Goal: Transaction & Acquisition: Book appointment/travel/reservation

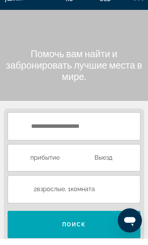
scroll to position [6, 0]
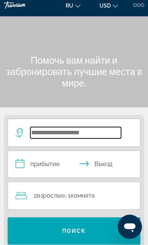
click at [83, 130] on input "Search hotel destination" at bounding box center [75, 132] width 91 height 11
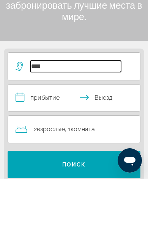
type input "*****"
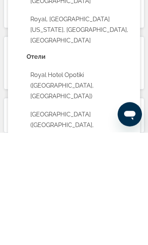
scroll to position [199, 0]
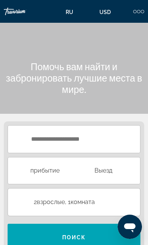
scroll to position [6, 0]
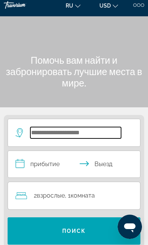
click at [75, 135] on input "Search hotel destination" at bounding box center [75, 132] width 91 height 11
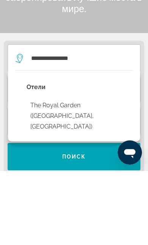
click at [121, 172] on button "The Royal Garden ([GEOGRAPHIC_DATA], [GEOGRAPHIC_DATA])" at bounding box center [80, 190] width 106 height 36
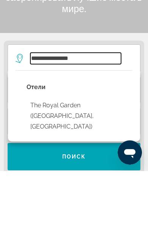
type input "**********"
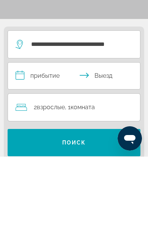
click at [52, 151] on input "**********" at bounding box center [75, 165] width 135 height 29
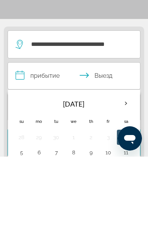
scroll to position [95, 0]
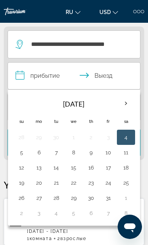
click at [129, 102] on th "Next month" at bounding box center [125, 103] width 17 height 17
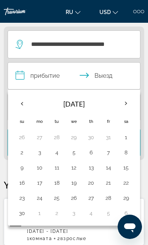
click at [42, 152] on button "3" at bounding box center [39, 152] width 9 height 11
click at [23, 170] on button "9" at bounding box center [21, 167] width 9 height 11
type input "**********"
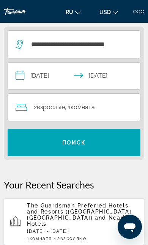
click at [73, 108] on span "Комната" at bounding box center [82, 106] width 24 height 7
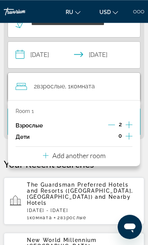
click at [76, 152] on p "Add another room" at bounding box center [78, 155] width 53 height 8
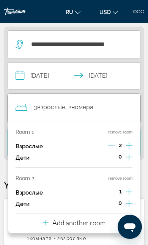
click at [131, 187] on icon "Increment adults" at bounding box center [128, 191] width 7 height 9
click at [131, 219] on div "Room 1 remove room Взрослые 2 Дети 0 Room 2 remove room Взрослые 2 Дети 0 Add a…" at bounding box center [74, 177] width 132 height 112
click at [139, 98] on div "4 Взрослый Взрослые , 2 Комната номера" at bounding box center [78, 107] width 124 height 27
click at [124, 104] on div "4 Взрослый Взрослые , 2 Комната номера" at bounding box center [78, 107] width 124 height 11
click at [93, 106] on span "номера" at bounding box center [82, 106] width 22 height 7
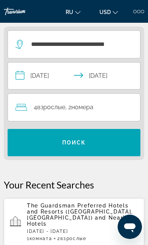
click at [110, 144] on span "Search" at bounding box center [74, 142] width 133 height 18
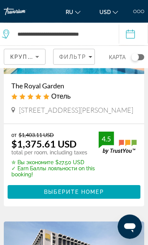
scroll to position [103, 0]
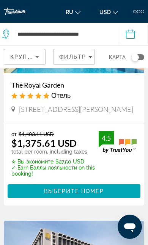
click at [19, 198] on span "Main content" at bounding box center [74, 191] width 133 height 18
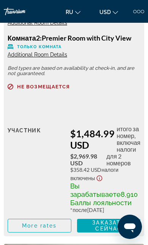
scroll to position [2552, 0]
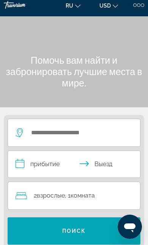
click at [28, 131] on div "Search widget" at bounding box center [68, 132] width 105 height 11
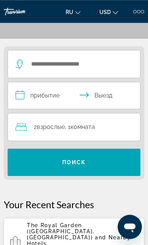
scroll to position [94, 0]
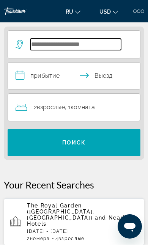
click at [39, 47] on input "Search hotel destination" at bounding box center [75, 44] width 91 height 11
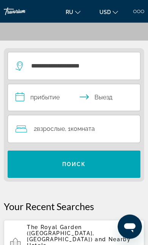
scroll to position [55, 0]
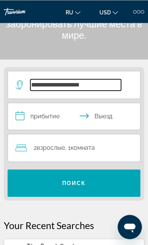
type input "**********"
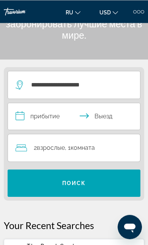
click at [24, 110] on input "**********" at bounding box center [75, 117] width 135 height 29
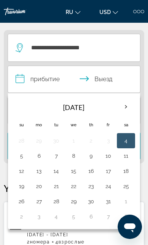
scroll to position [95, 0]
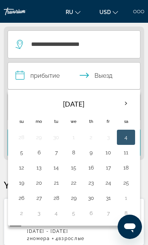
click at [128, 104] on th "Next month" at bounding box center [125, 103] width 17 height 17
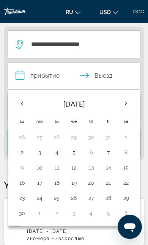
click at [41, 149] on button "3" at bounding box center [39, 152] width 9 height 11
click at [20, 169] on button "9" at bounding box center [21, 167] width 9 height 11
type input "**********"
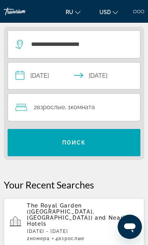
click at [18, 141] on span "Search" at bounding box center [74, 142] width 133 height 18
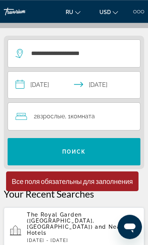
scroll to position [0, 0]
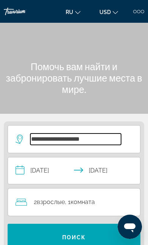
click at [102, 144] on input "**********" at bounding box center [75, 138] width 91 height 11
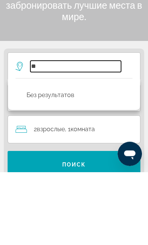
type input "*"
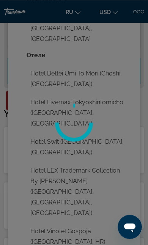
scroll to position [166, 0]
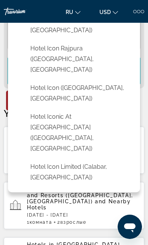
click at [27, 81] on button "Hotel Icon ([GEOGRAPHIC_DATA], [GEOGRAPHIC_DATA])" at bounding box center [80, 93] width 106 height 25
type input "**********"
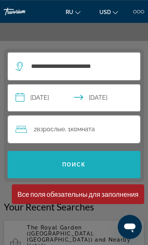
scroll to position [73, 0]
click at [102, 166] on span "Search" at bounding box center [74, 164] width 133 height 18
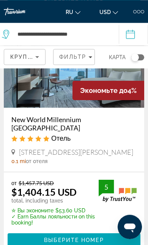
scroll to position [276, 0]
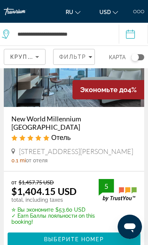
click at [41, 238] on span "Main content" at bounding box center [74, 239] width 133 height 18
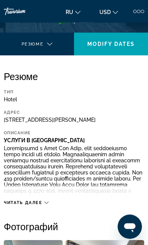
scroll to position [150, 0]
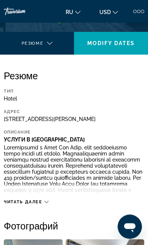
click at [16, 204] on span "Читать далее" at bounding box center [23, 201] width 39 height 5
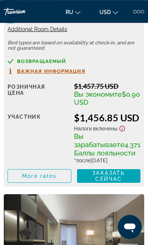
scroll to position [1518, 0]
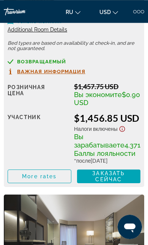
click at [12, 33] on span "Additional Room Details" at bounding box center [37, 30] width 59 height 6
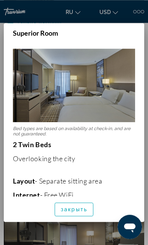
scroll to position [0, 0]
click at [67, 212] on span "закрыть" at bounding box center [74, 209] width 27 height 6
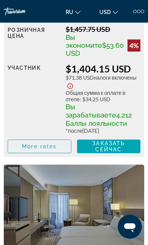
scroll to position [1264, 0]
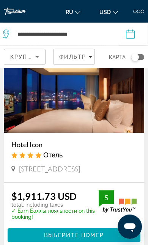
scroll to position [45, 0]
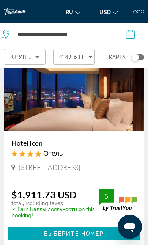
click at [28, 231] on span "Main content" at bounding box center [74, 233] width 133 height 18
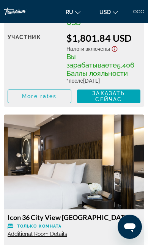
scroll to position [1215, 0]
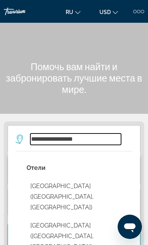
click at [105, 137] on input "**********" at bounding box center [75, 138] width 91 height 11
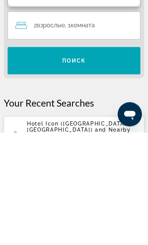
scroll to position [74, 0]
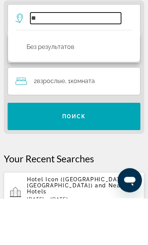
type input "*"
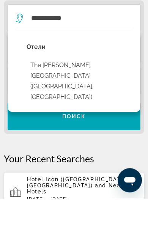
click at [87, 105] on button "The [PERSON_NAME][GEOGRAPHIC_DATA] ([GEOGRAPHIC_DATA], [GEOGRAPHIC_DATA])" at bounding box center [80, 128] width 106 height 46
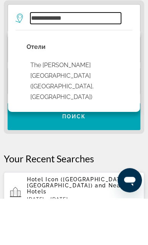
type input "**********"
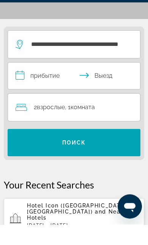
click at [51, 83] on input "**********" at bounding box center [75, 97] width 135 height 29
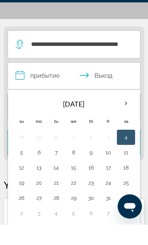
scroll to position [95, 0]
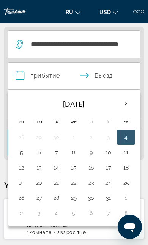
click at [125, 110] on th "Next month" at bounding box center [125, 103] width 17 height 17
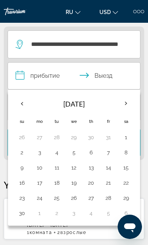
click at [41, 154] on button "3" at bounding box center [39, 152] width 9 height 11
click at [22, 166] on button "9" at bounding box center [21, 167] width 9 height 11
type input "**********"
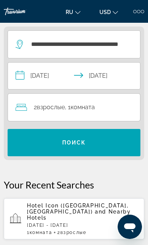
click at [99, 143] on span "Search" at bounding box center [74, 142] width 133 height 18
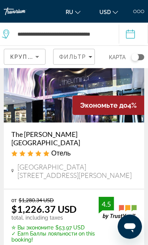
scroll to position [58, 0]
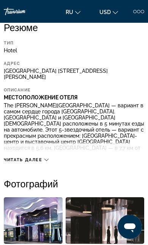
scroll to position [197, 0]
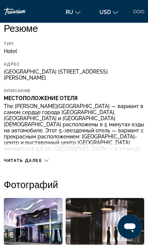
click at [7, 158] on span "Читать далее" at bounding box center [23, 160] width 39 height 5
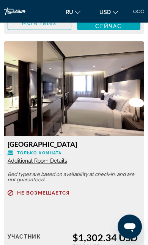
scroll to position [1559, 0]
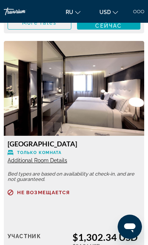
click at [22, 163] on span "Additional Room Details" at bounding box center [37, 160] width 59 height 6
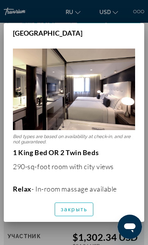
scroll to position [0, 0]
click at [61, 212] on span "закрыть" at bounding box center [74, 209] width 27 height 6
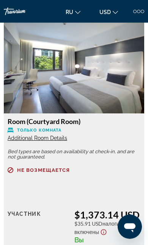
scroll to position [1862, 0]
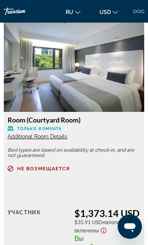
click at [16, 139] on span "Additional Room Details" at bounding box center [37, 136] width 59 height 6
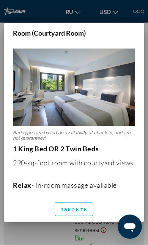
scroll to position [0, 0]
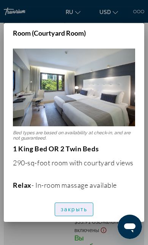
click at [71, 218] on span "button" at bounding box center [74, 209] width 38 height 18
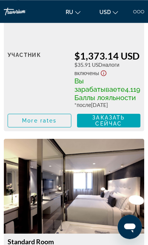
scroll to position [2018, 0]
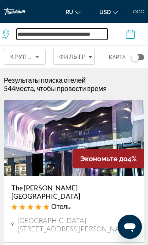
click at [103, 32] on input "**********" at bounding box center [62, 33] width 91 height 11
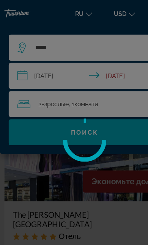
click at [67, 45] on div at bounding box center [74, 122] width 148 height 245
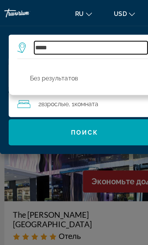
click at [79, 47] on input "*****" at bounding box center [79, 41] width 99 height 11
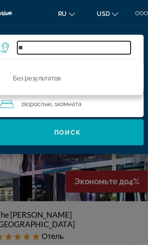
type input "*"
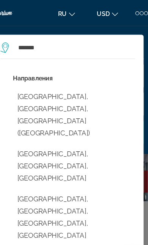
click at [26, 127] on button "[GEOGRAPHIC_DATA], [GEOGRAPHIC_DATA], [GEOGRAPHIC_DATA]" at bounding box center [79, 145] width 106 height 36
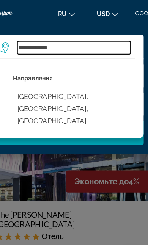
type input "**********"
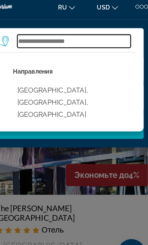
click at [30, 36] on input "Search hotel destination" at bounding box center [79, 41] width 99 height 11
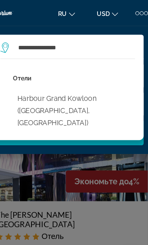
click at [75, 86] on button "Harbour Grand Kowloon ([GEOGRAPHIC_DATA], [GEOGRAPHIC_DATA])" at bounding box center [79, 97] width 106 height 36
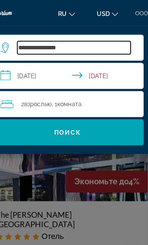
type input "**********"
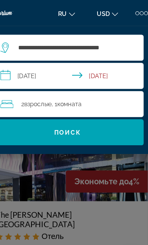
click at [24, 109] on span "Search" at bounding box center [74, 115] width 133 height 18
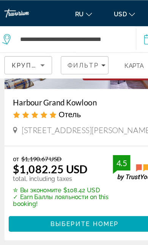
scroll to position [98, 0]
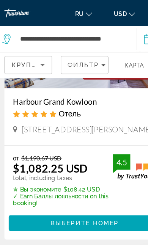
click at [92, 198] on span "Выберите номер" at bounding box center [73, 195] width 59 height 6
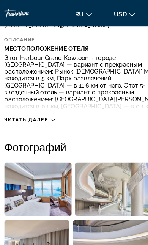
scroll to position [252, 0]
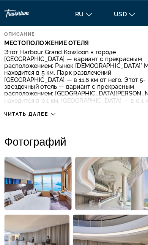
click at [36, 102] on span "Читать далее" at bounding box center [23, 99] width 39 height 5
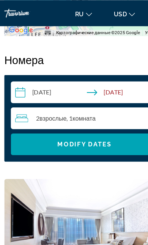
scroll to position [1096, 0]
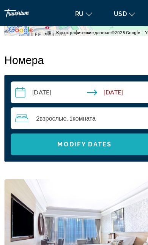
click at [90, 123] on span "Modify Dates" at bounding box center [73, 126] width 47 height 6
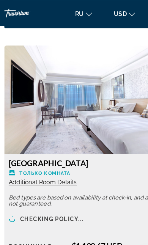
scroll to position [1213, 0]
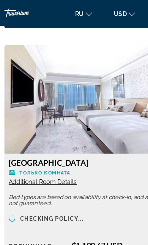
click at [11, 156] on span "Additional Room Details" at bounding box center [37, 159] width 59 height 6
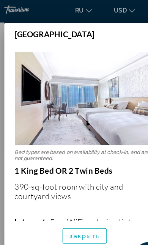
scroll to position [0, 0]
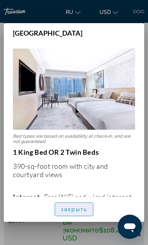
click at [60, 218] on span "button" at bounding box center [74, 209] width 38 height 18
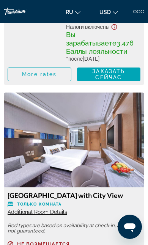
scroll to position [1760, 0]
